Goal: Information Seeking & Learning: Learn about a topic

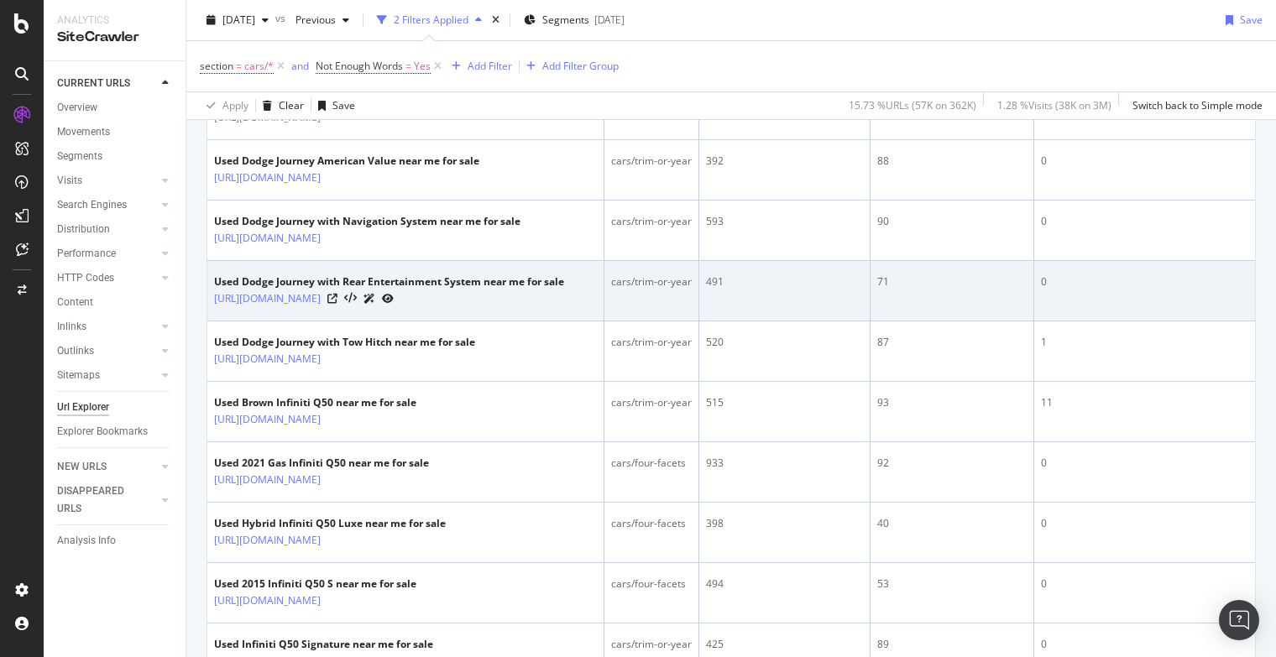
scroll to position [475, 0]
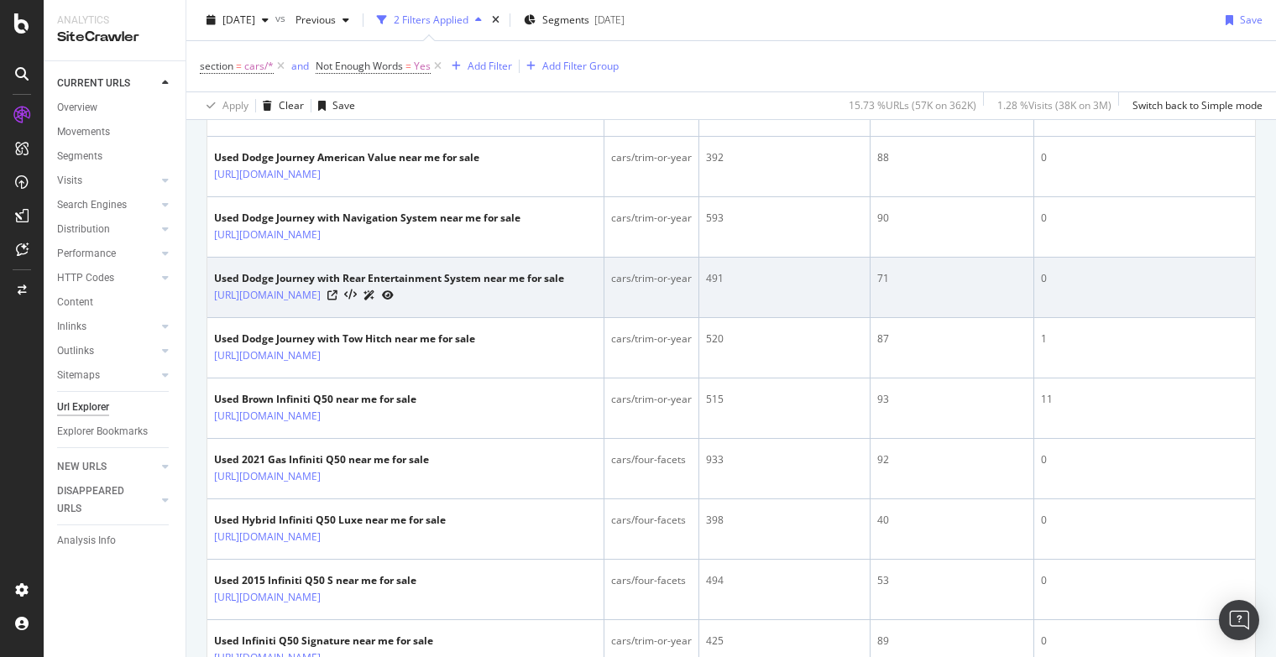
click at [579, 499] on td "Used 2021 Gas Infiniti Q50 near me for sale [URL][DOMAIN_NAME]" at bounding box center [405, 469] width 397 height 60
click at [564, 271] on div "Used Dodge Journey with Rear Entertainment System near me for sale" at bounding box center [389, 278] width 350 height 15
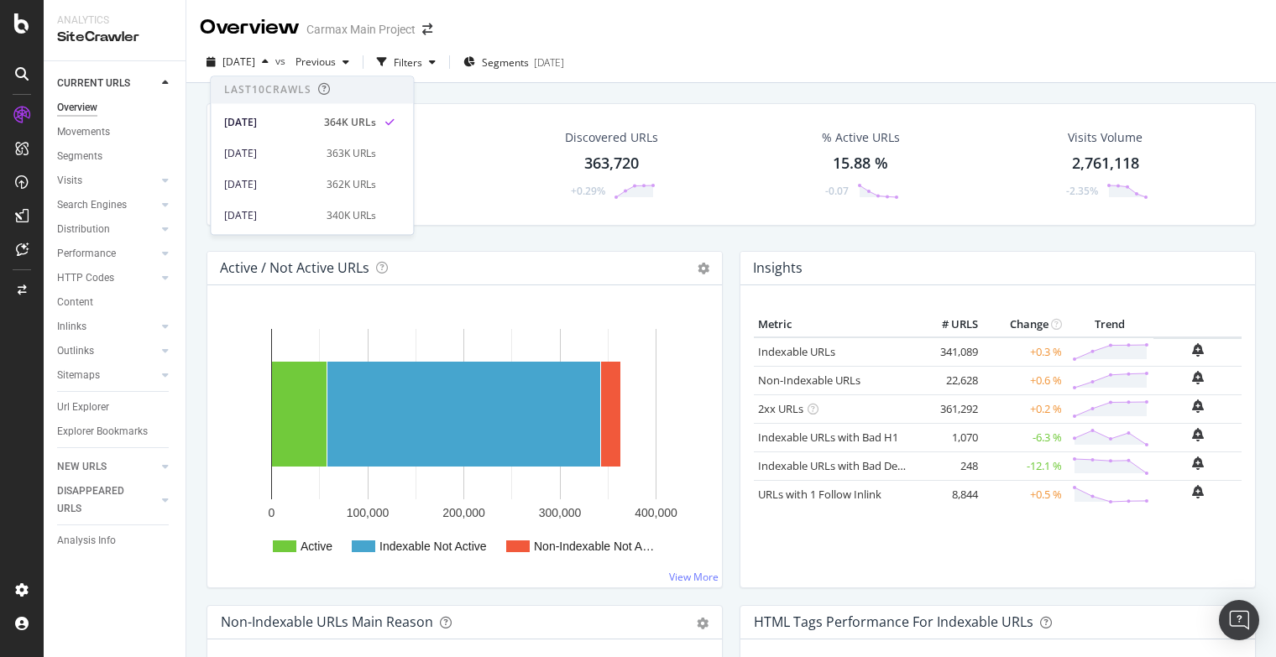
scroll to position [262, 0]
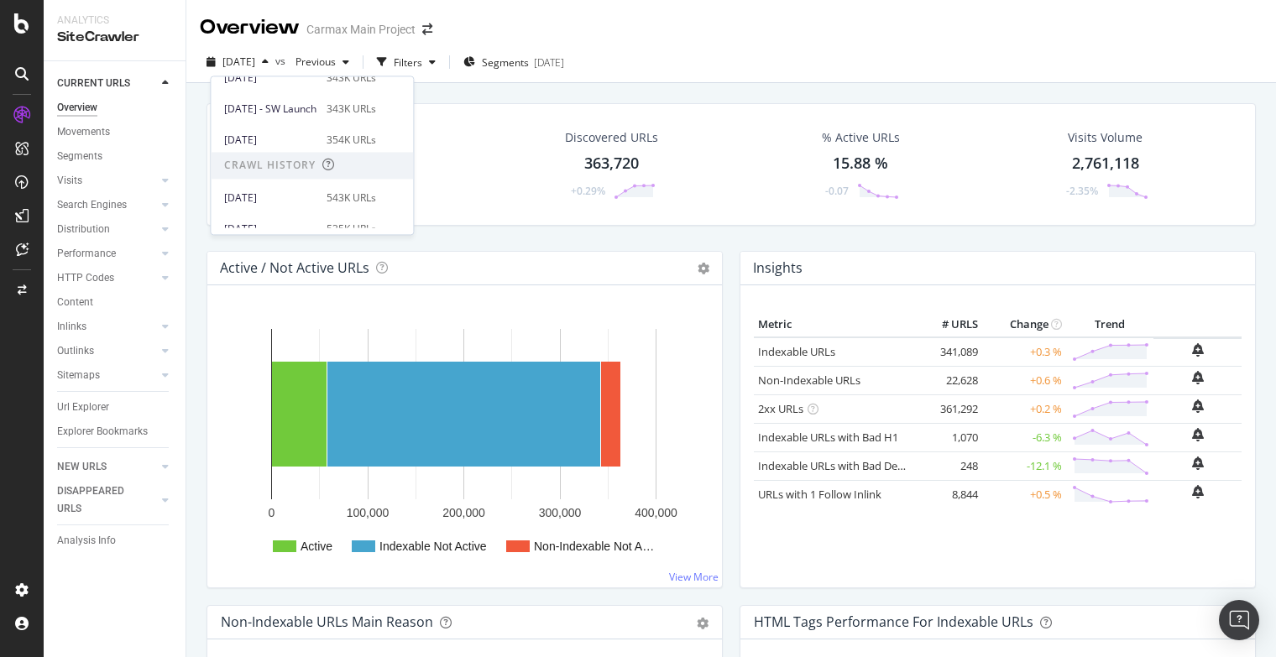
click at [702, 244] on div "Crawled URLs 363,717 +0.29% Discovered URLs 363,720 +0.29% % Active URLs 15.88 …" at bounding box center [731, 177] width 1066 height 148
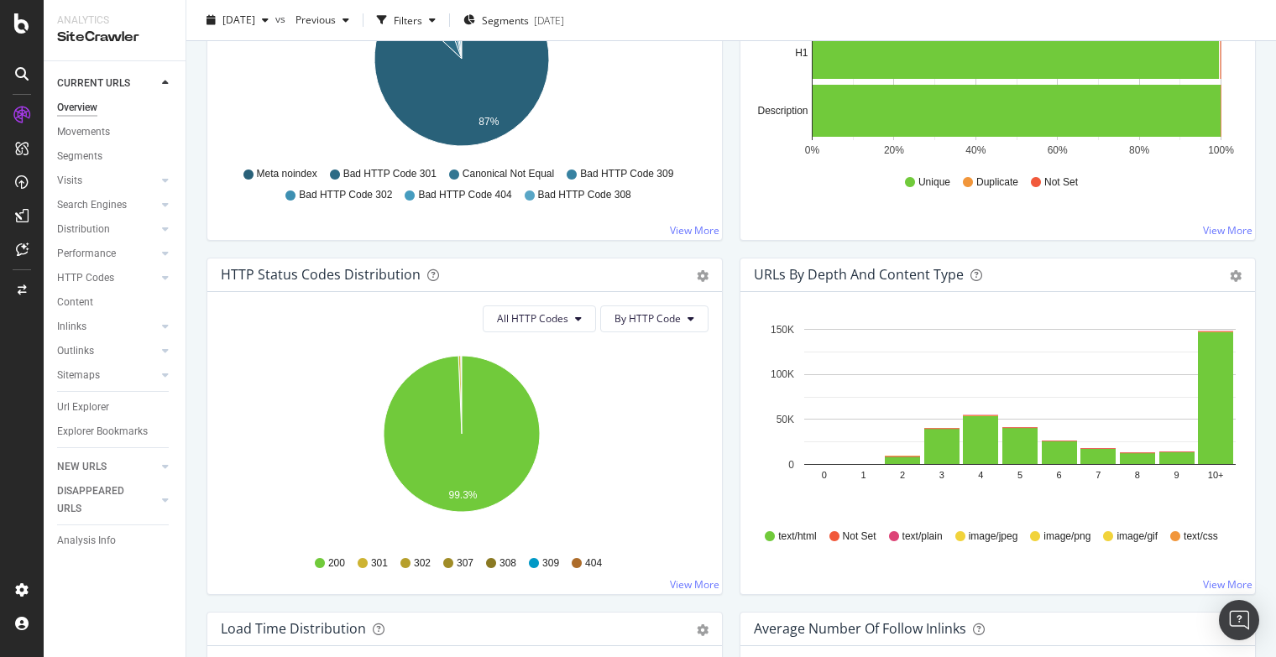
scroll to position [703, 0]
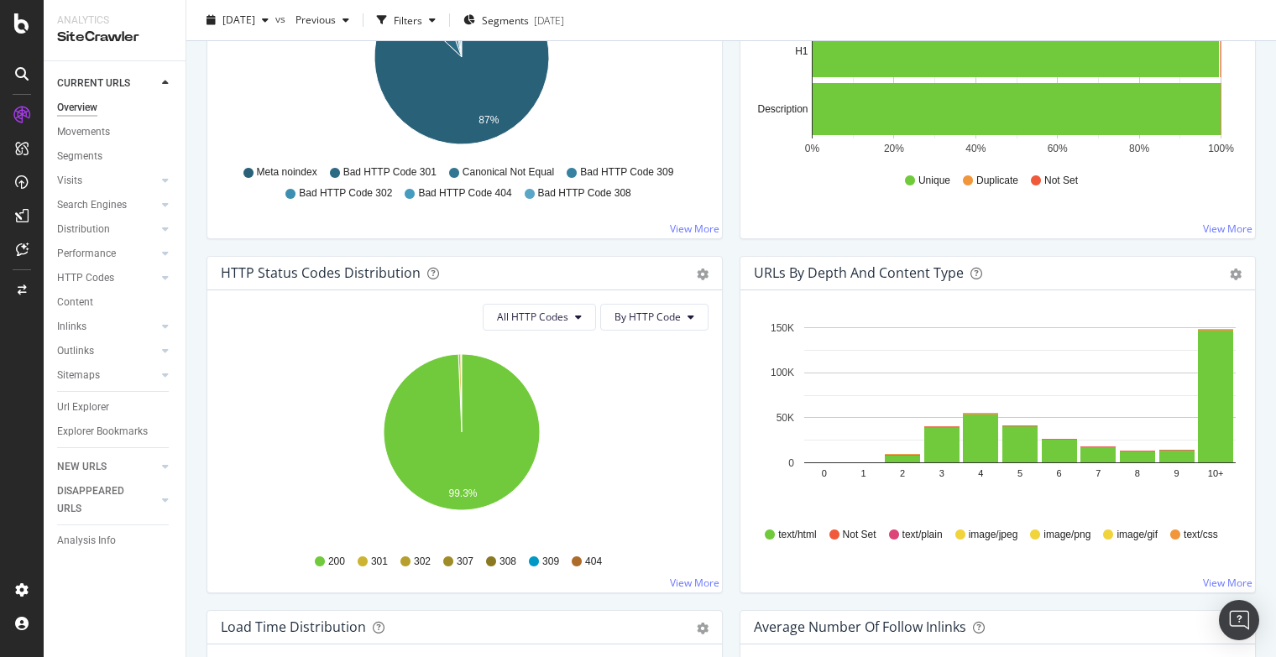
click at [1199, 499] on icon "0 1 2 3 4 5 6 7 8 9 10+ 0 50K 100K 150K" at bounding box center [995, 414] width 482 height 195
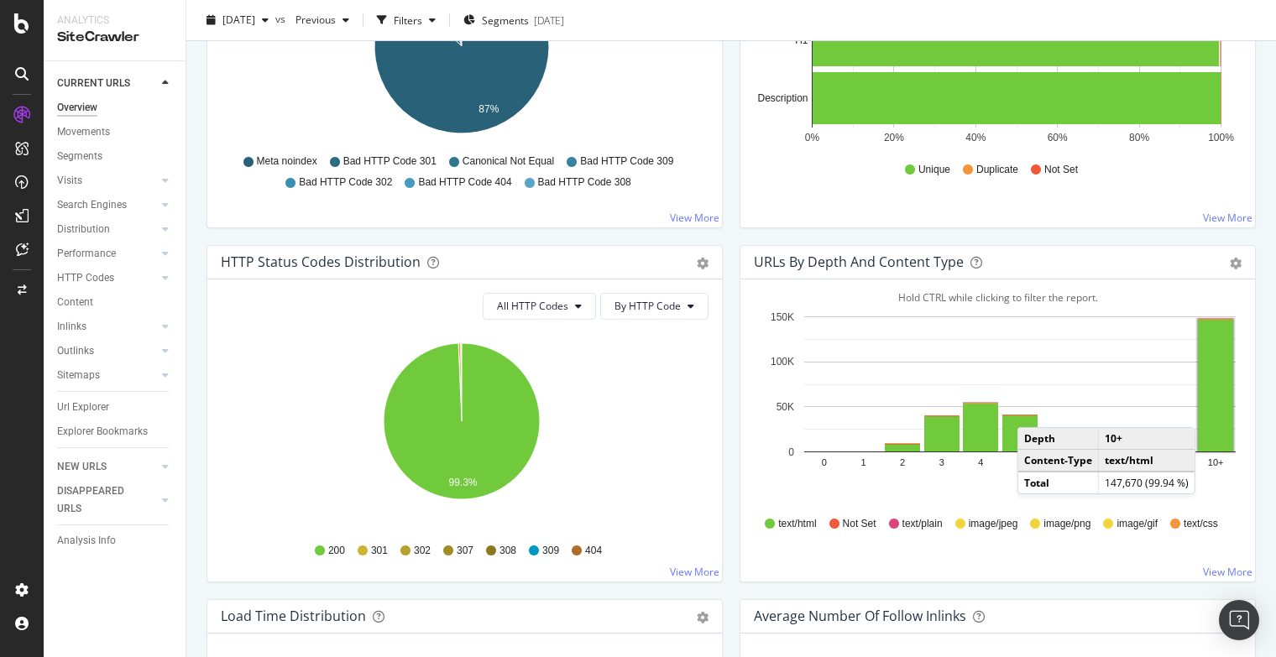
click at [1199, 409] on rect "A chart." at bounding box center [1215, 386] width 35 height 132
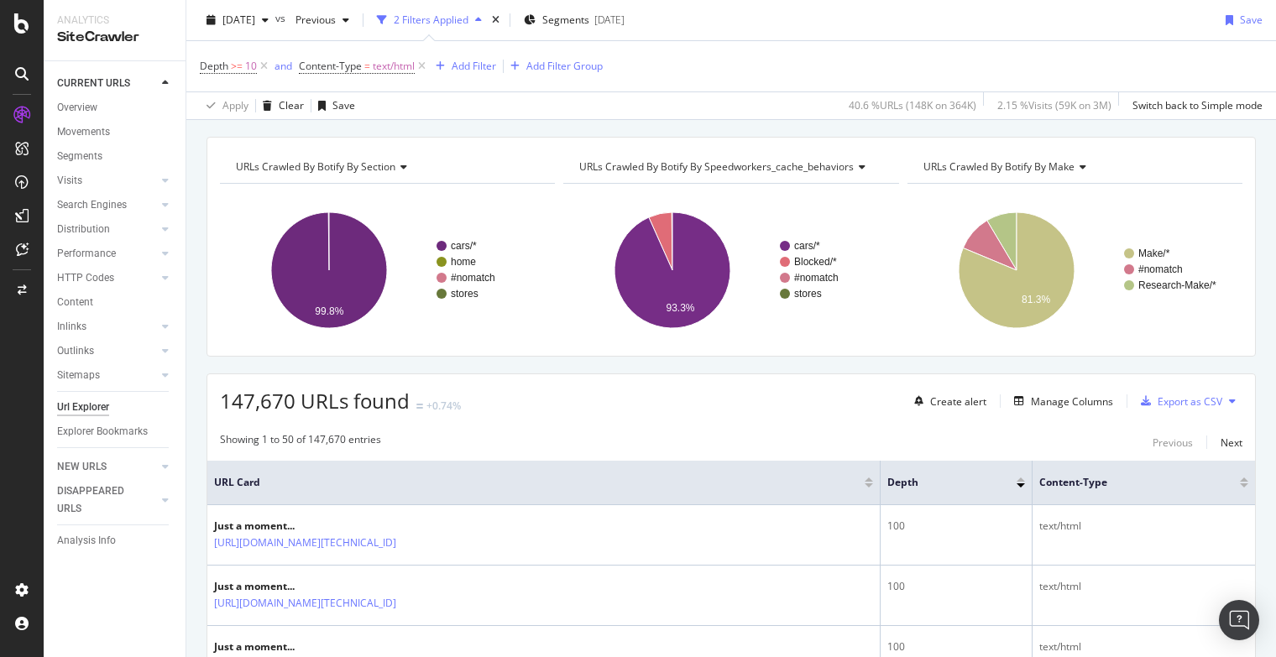
scroll to position [29, 0]
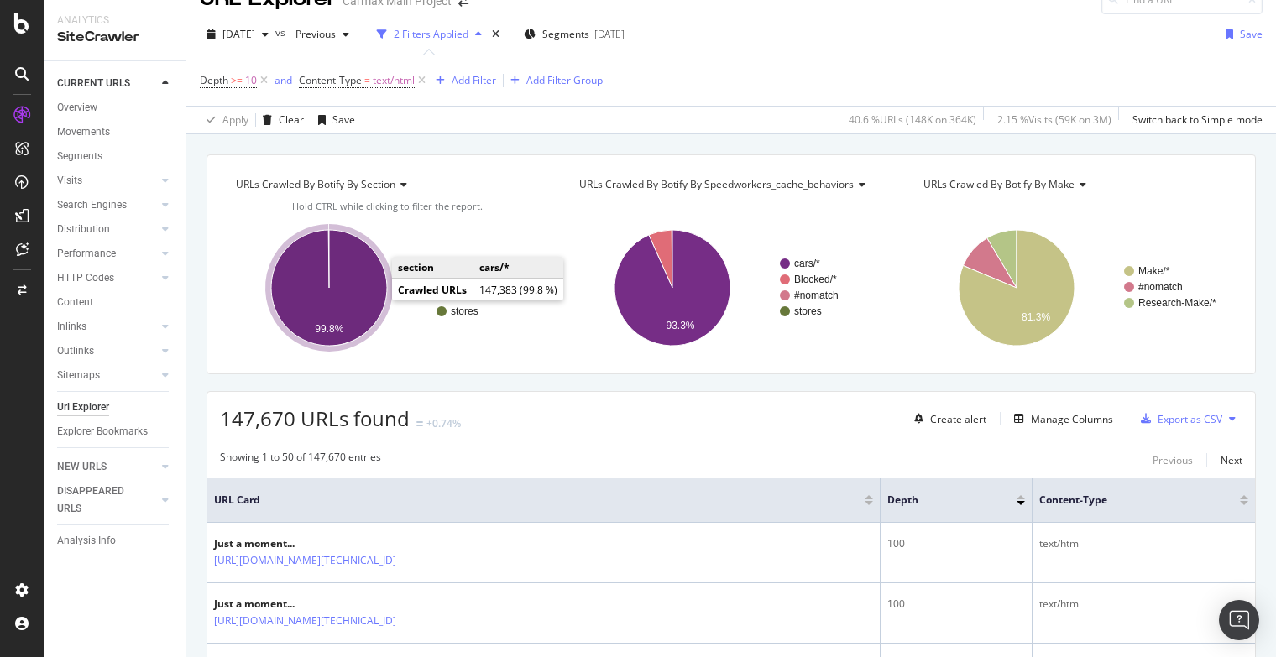
click at [358, 282] on icon "A chart." at bounding box center [329, 288] width 116 height 116
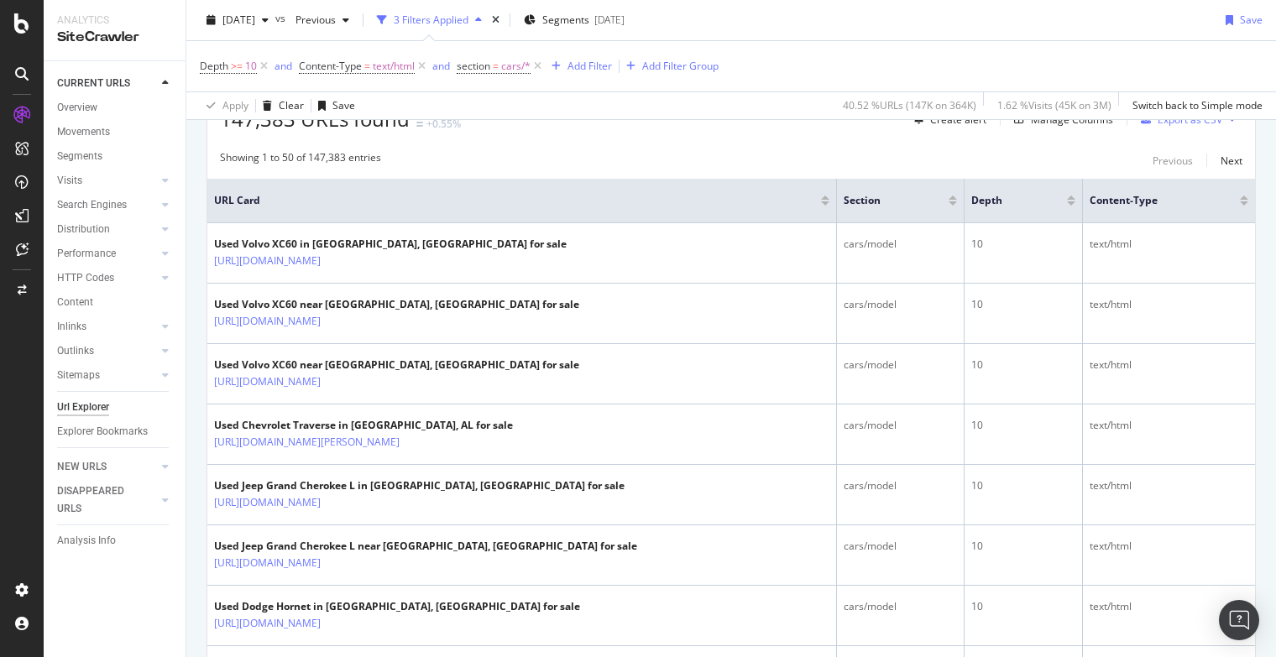
scroll to position [285, 0]
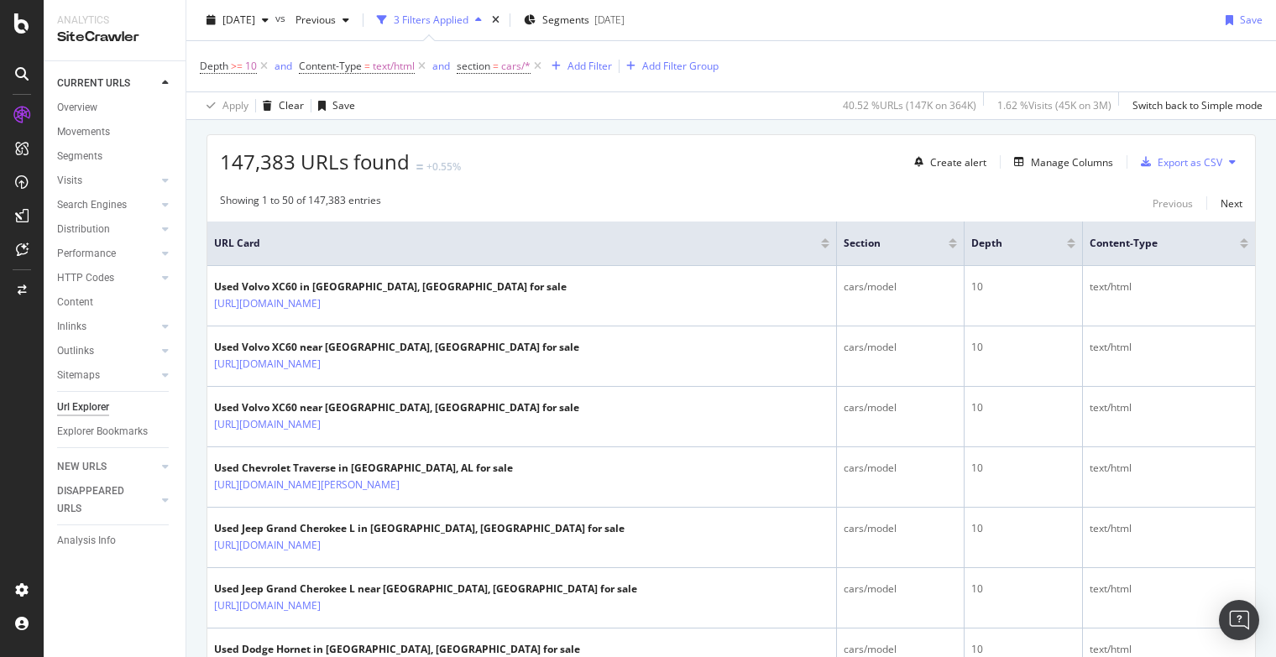
click at [1067, 242] on div at bounding box center [1071, 243] width 8 height 10
click at [1067, 244] on div at bounding box center [1071, 246] width 8 height 4
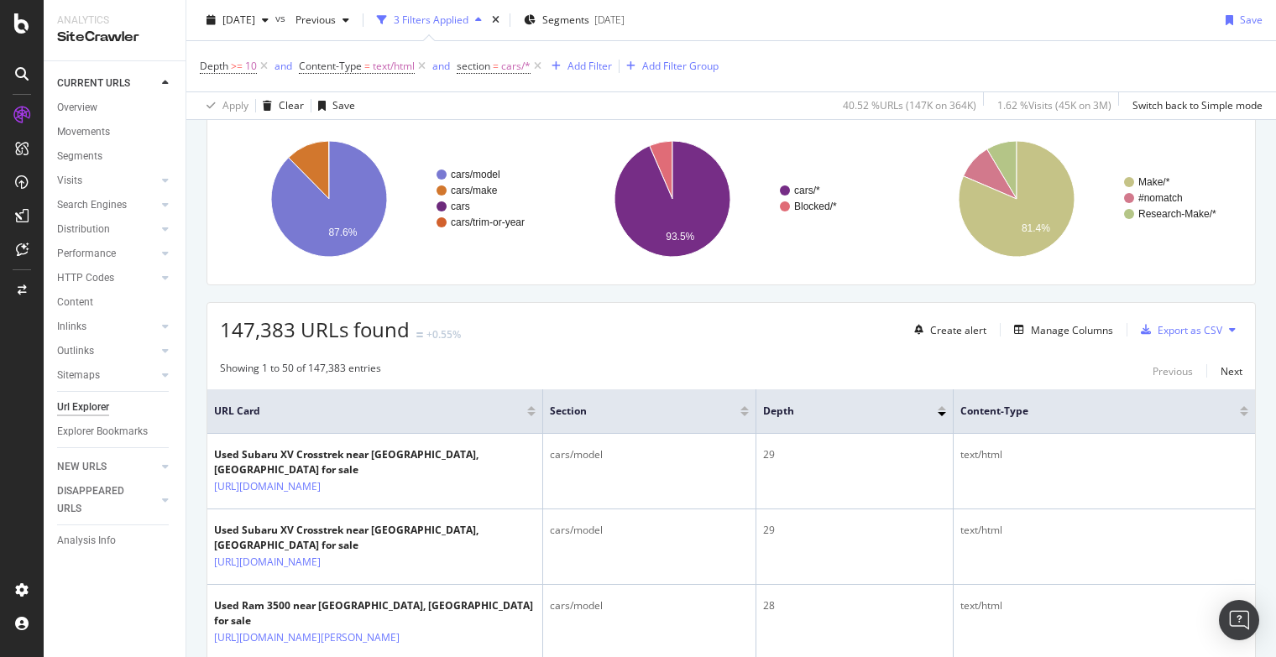
scroll to position [120, 0]
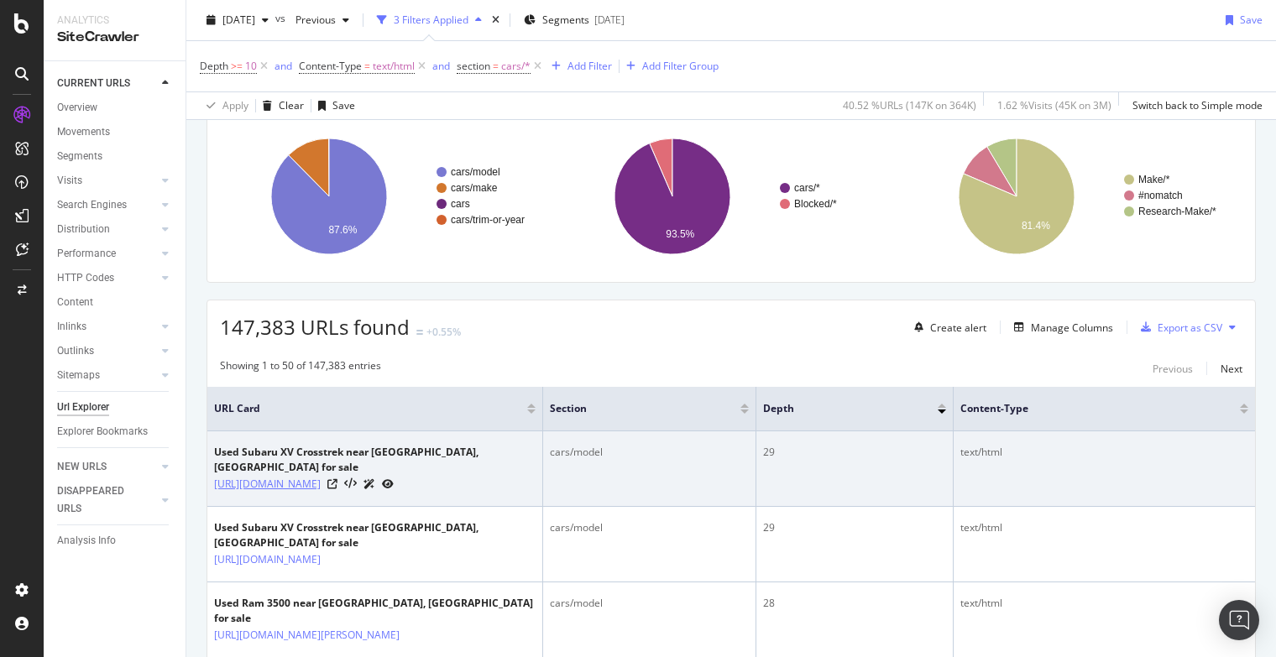
click at [321, 485] on link "https://www.carmax.com/cars/subaru/xv-crosstrek?location=port+charlotte+fl" at bounding box center [267, 484] width 107 height 17
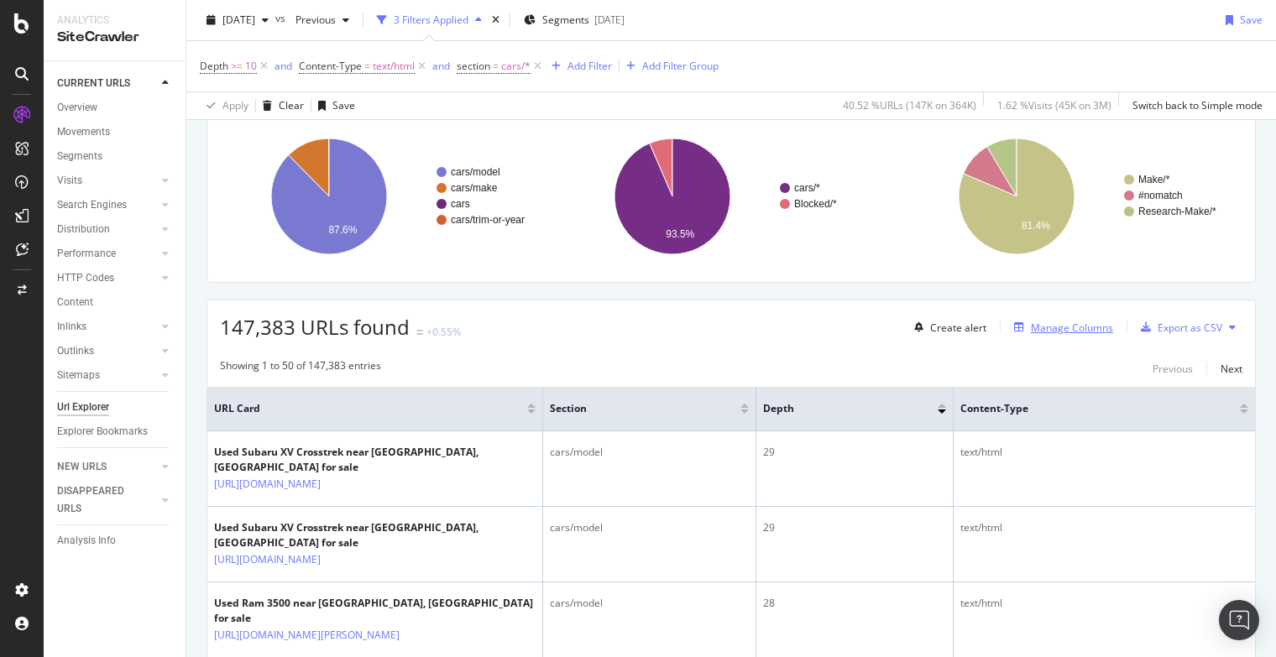
click at [1078, 322] on div "Manage Columns" at bounding box center [1072, 328] width 82 height 14
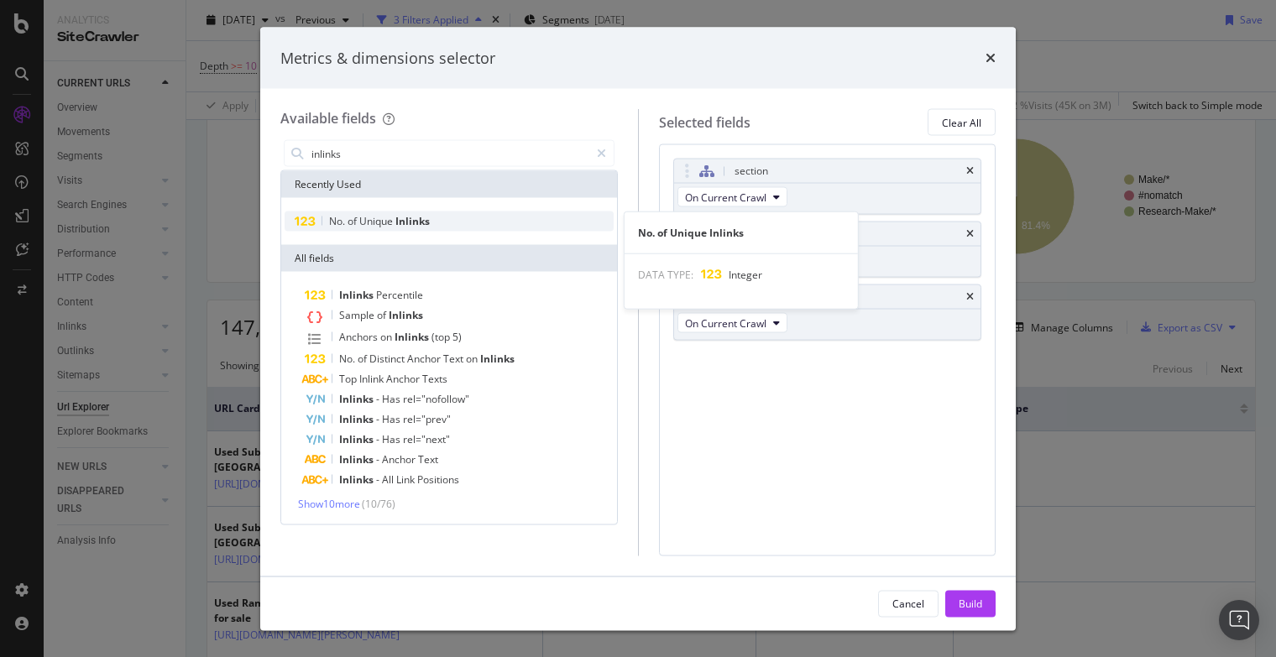
type input "inlinks"
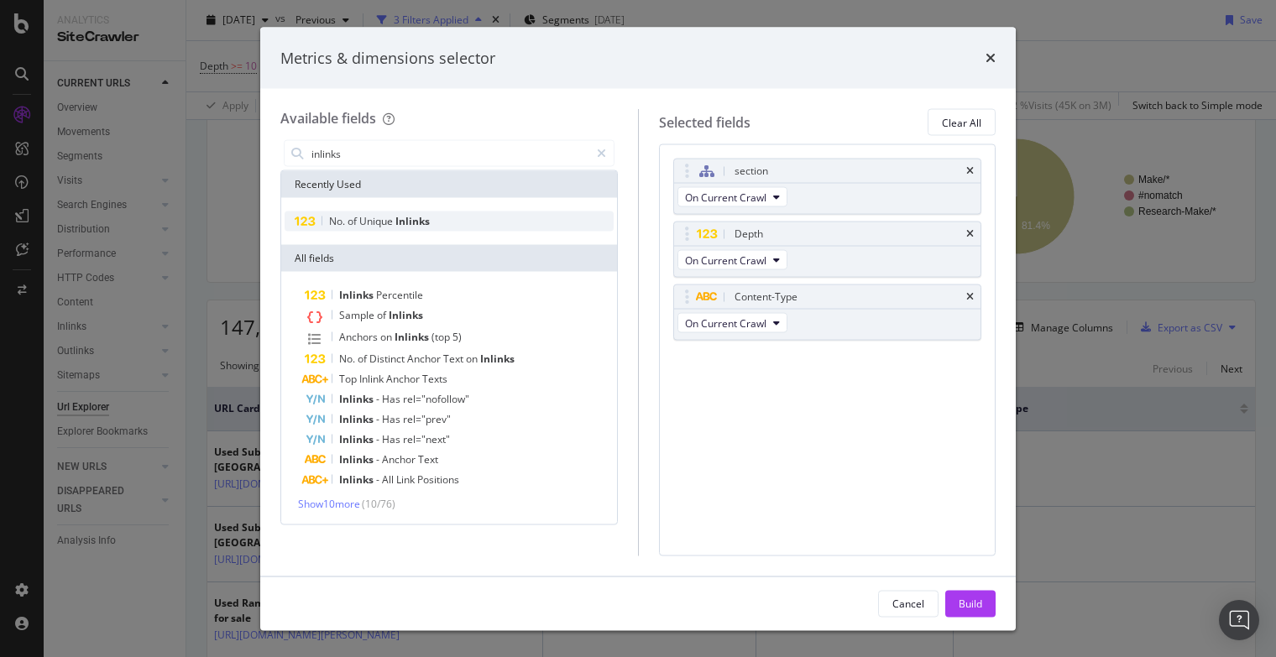
click at [400, 221] on span "Inlinks" at bounding box center [412, 221] width 34 height 14
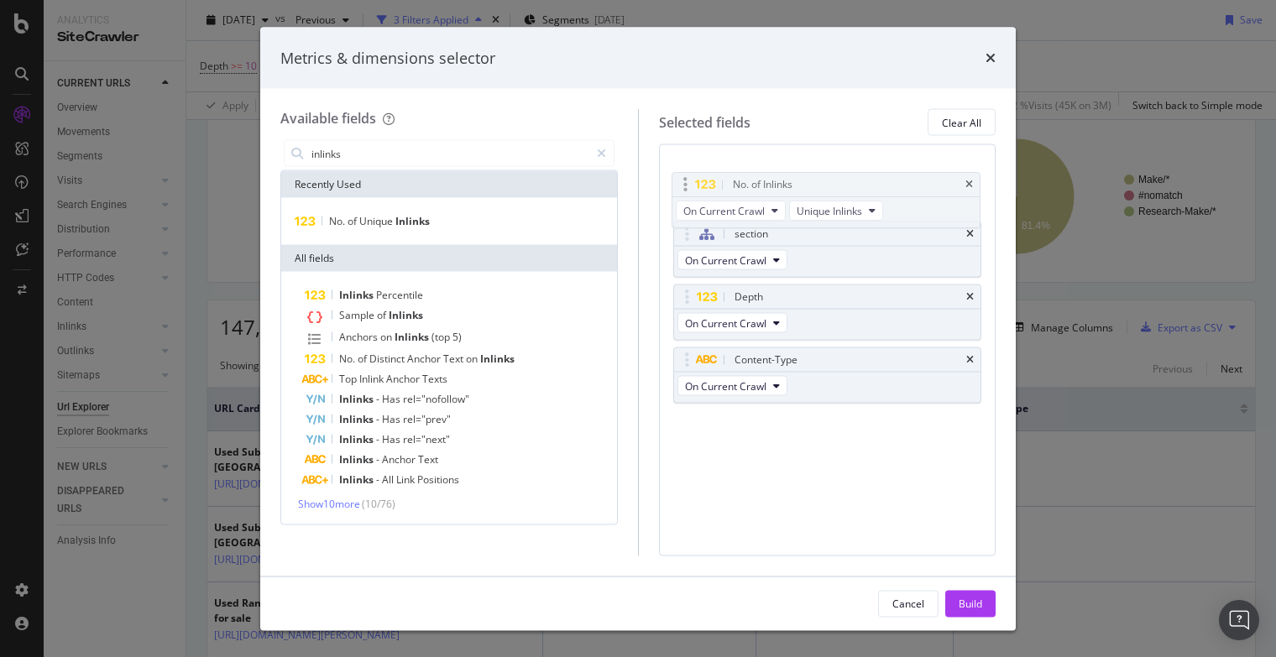
drag, startPoint x: 688, startPoint y: 362, endPoint x: 687, endPoint y: 188, distance: 173.7
click at [687, 188] on body "Analytics SiteCrawler CURRENT URLS Overview Movements Segments Visits Analysis …" at bounding box center [638, 328] width 1276 height 657
click at [974, 607] on div "Build" at bounding box center [970, 603] width 24 height 14
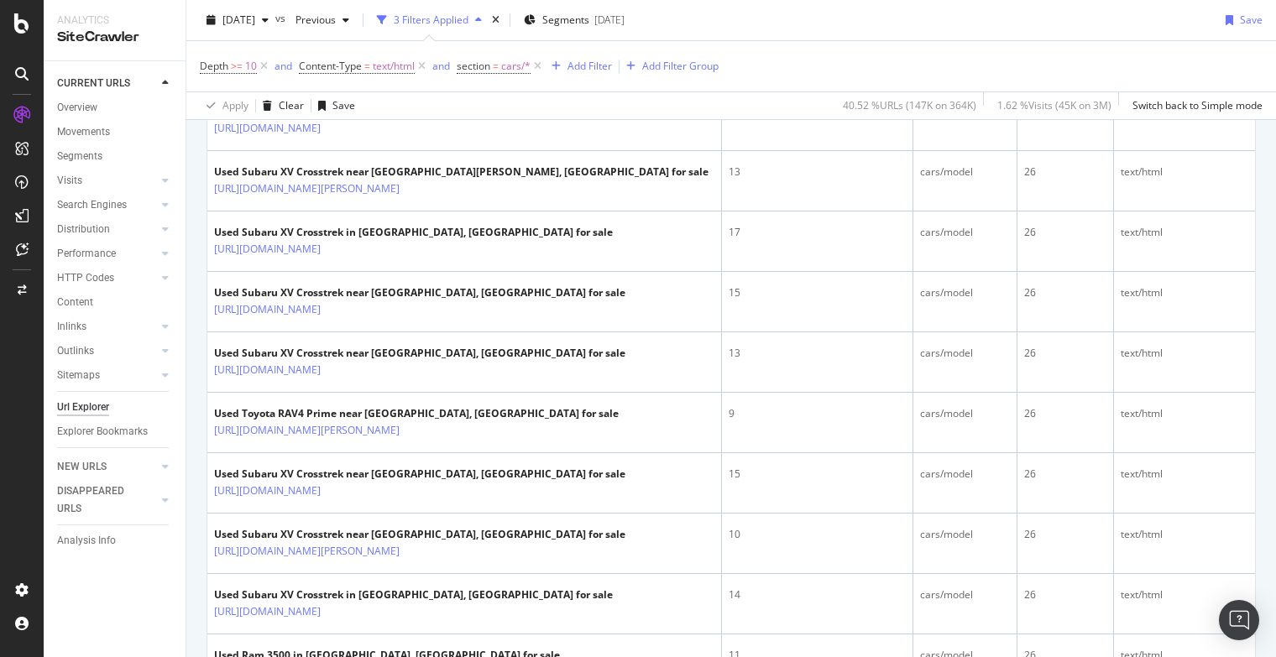
scroll to position [1927, 0]
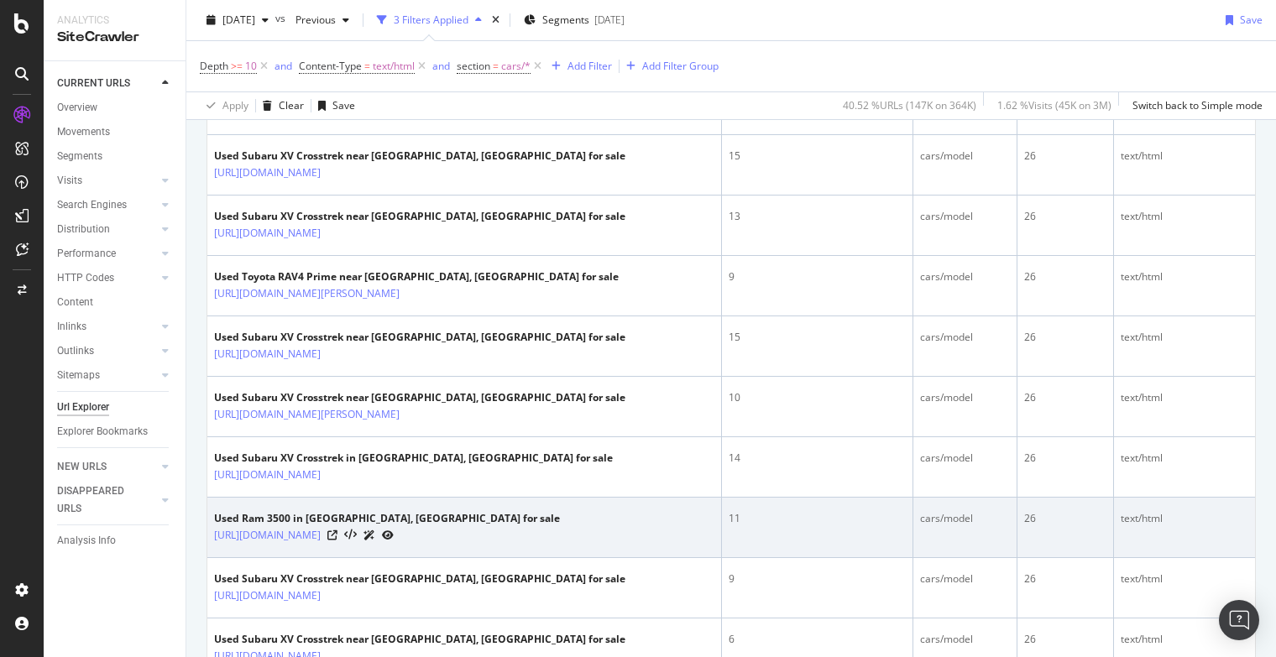
click at [612, 498] on td "Used Ram 3500 in Bradenton, FL for sale https://www.carmax.com/cars/ram/3500?lo…" at bounding box center [464, 528] width 514 height 60
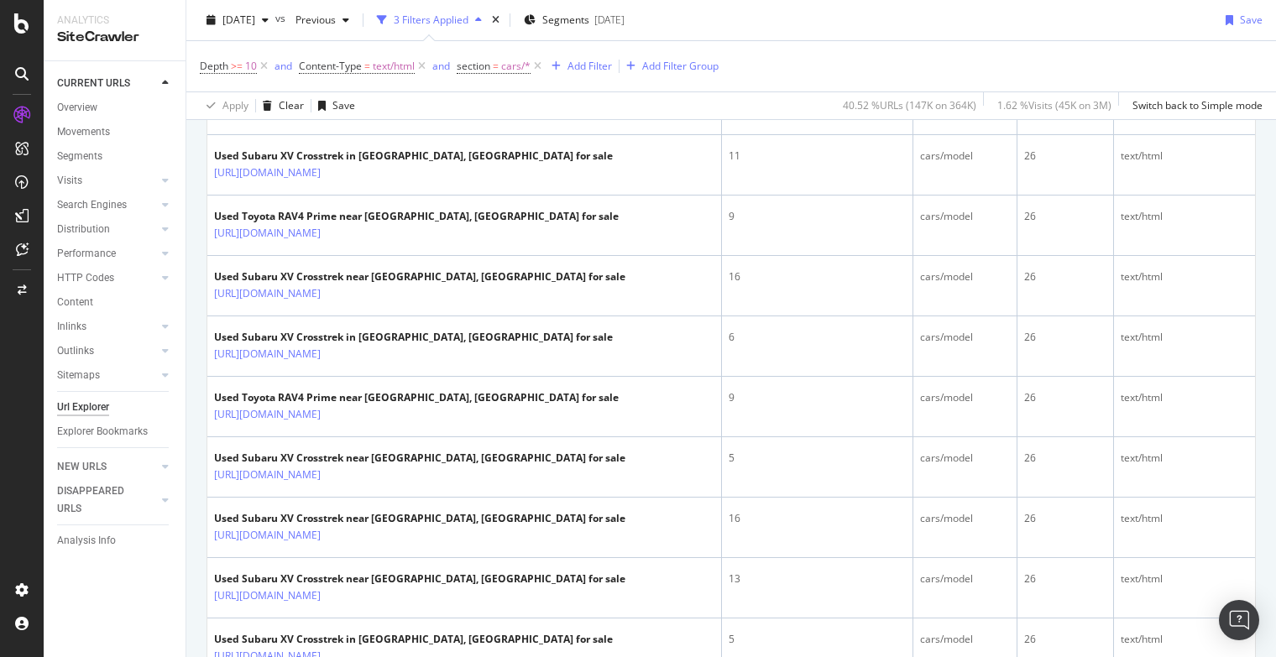
scroll to position [2656, 0]
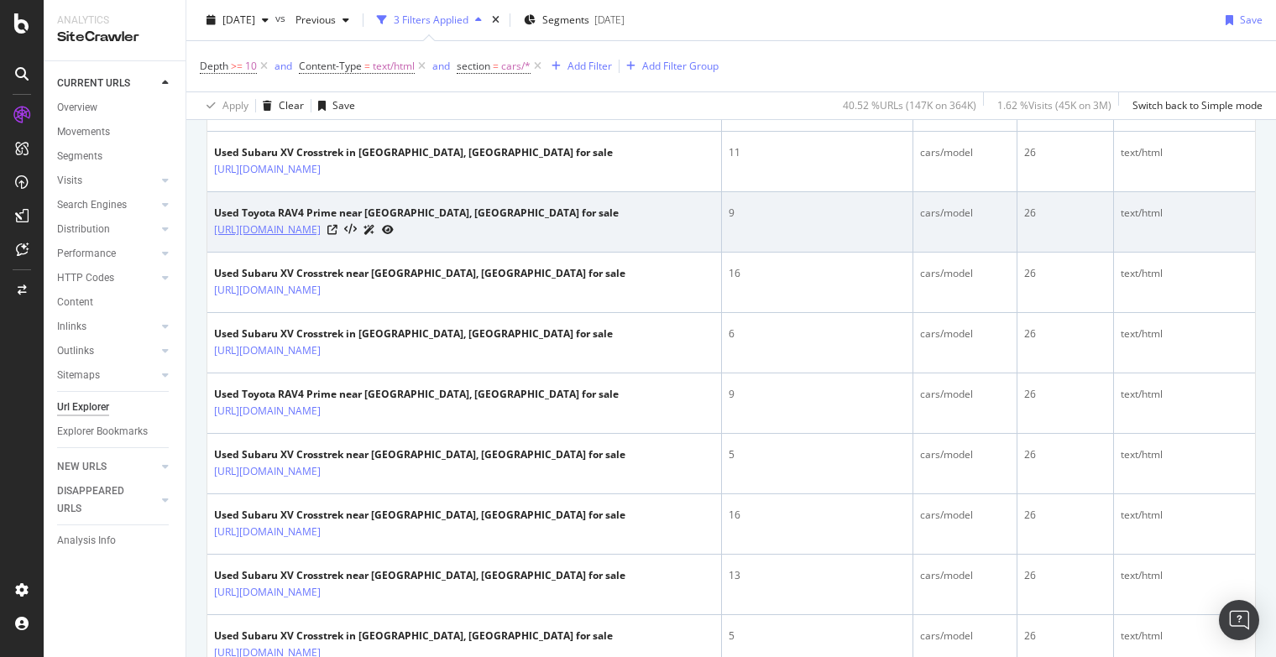
click at [321, 228] on link "https://www.carmax.com/cars/toyota/rav4-prime?location=port+charlotte+fl" at bounding box center [267, 230] width 107 height 17
